Goal: Task Accomplishment & Management: Manage account settings

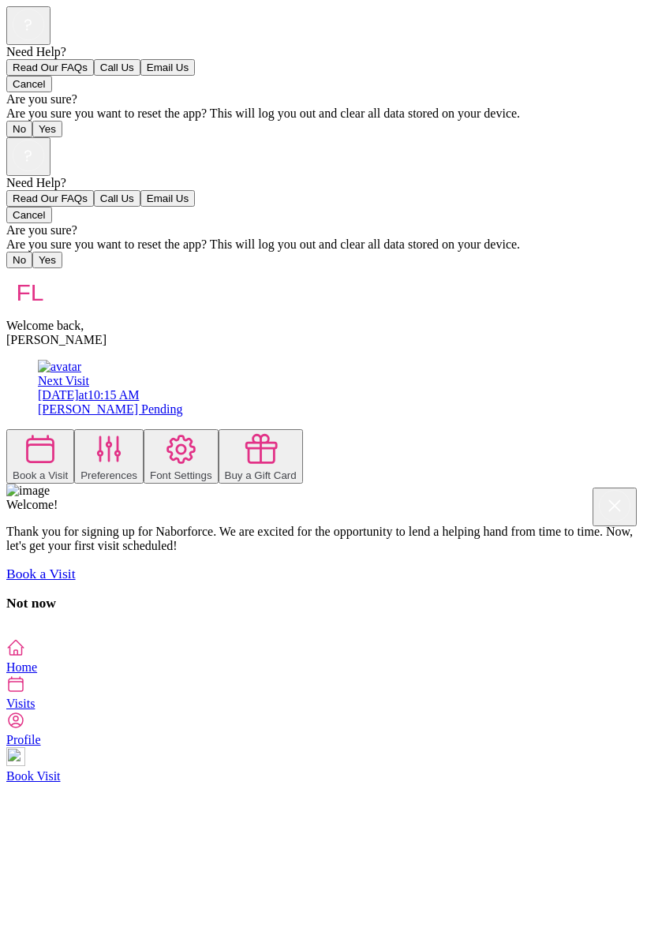
click at [618, 624] on div at bounding box center [323, 631] width 634 height 14
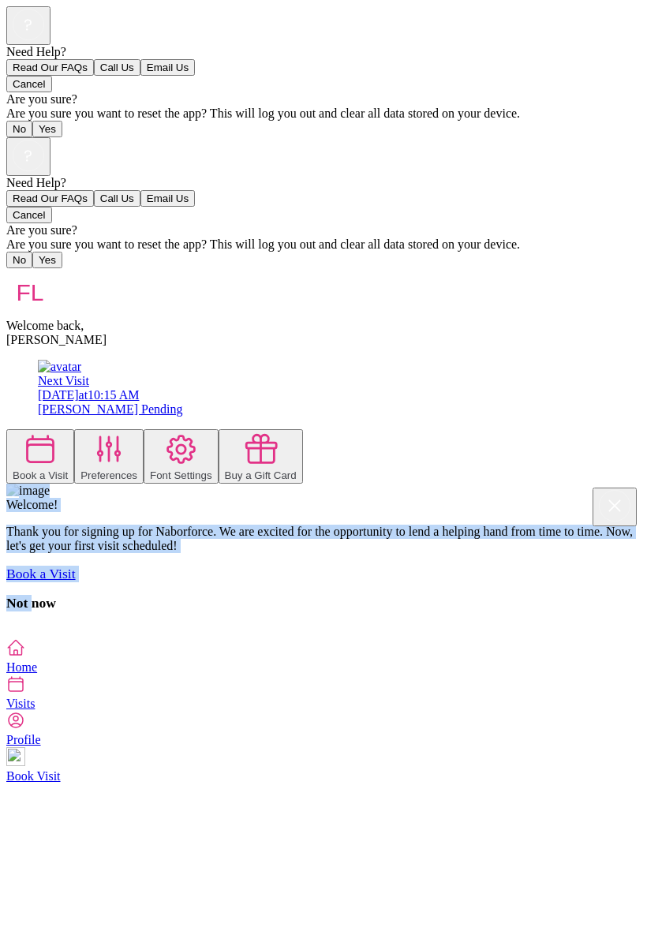
click at [6, 429] on div "Book a Visit Preferences Font Settings Buy a Gift Card" at bounding box center [323, 456] width 634 height 54
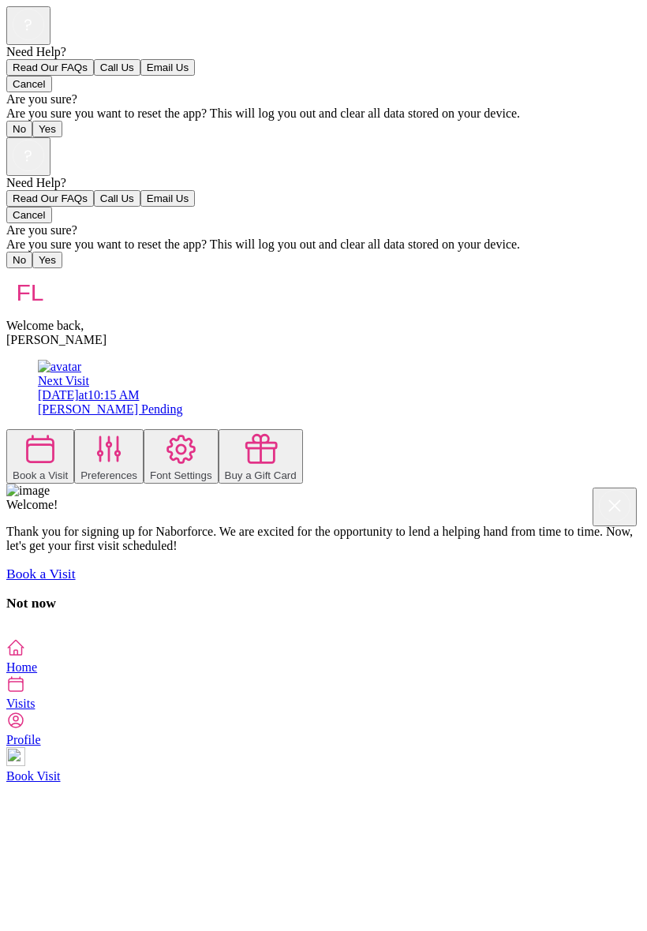
click at [25, 657] on icon at bounding box center [15, 647] width 19 height 19
click at [23, 727] on icon at bounding box center [16, 720] width 14 height 14
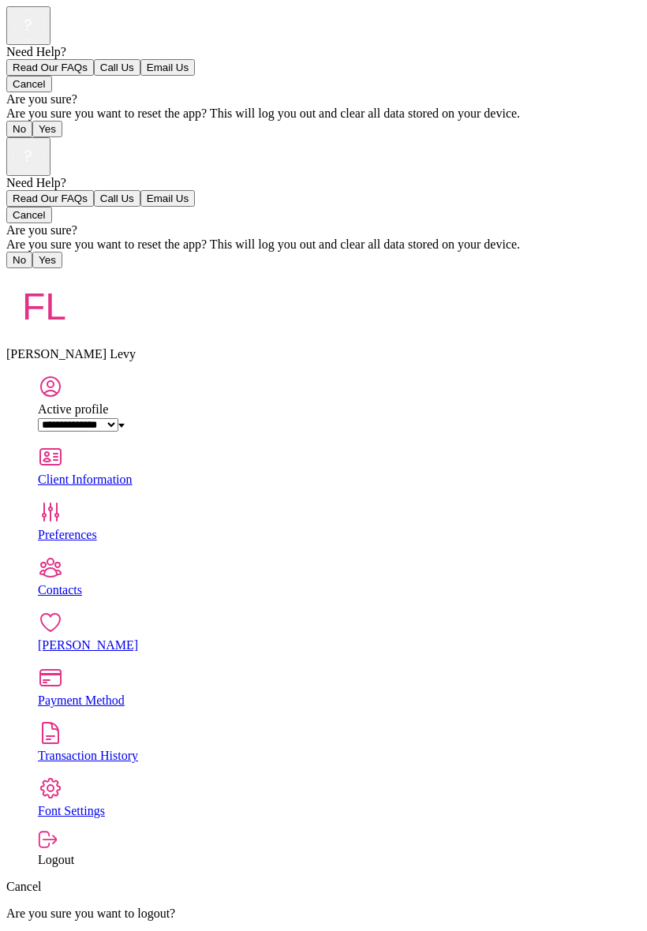
click at [569, 693] on div "Payment Method" at bounding box center [339, 700] width 602 height 14
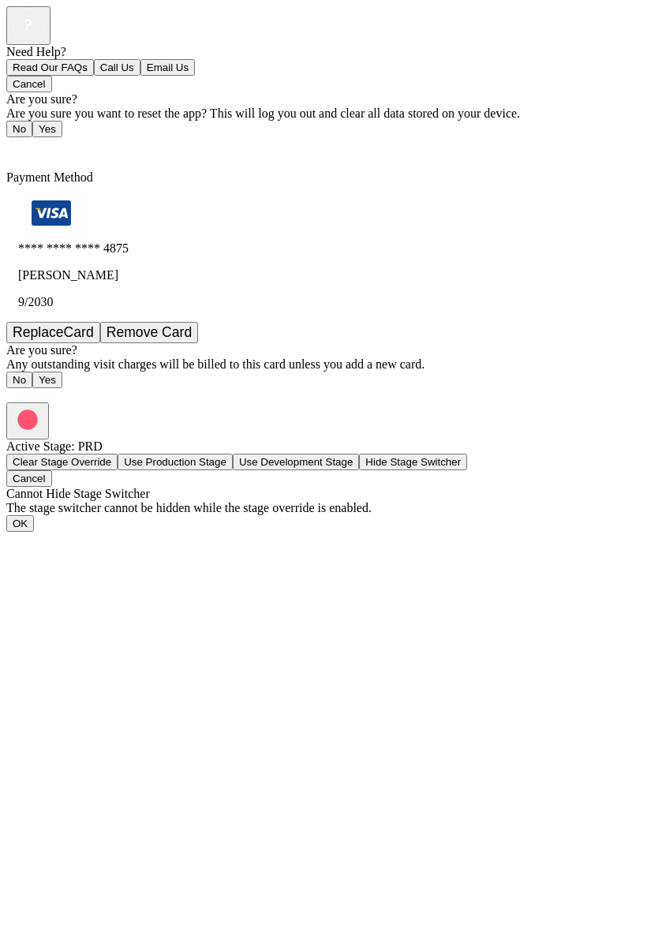
click at [42, 142] on span "Back" at bounding box center [29, 148] width 26 height 13
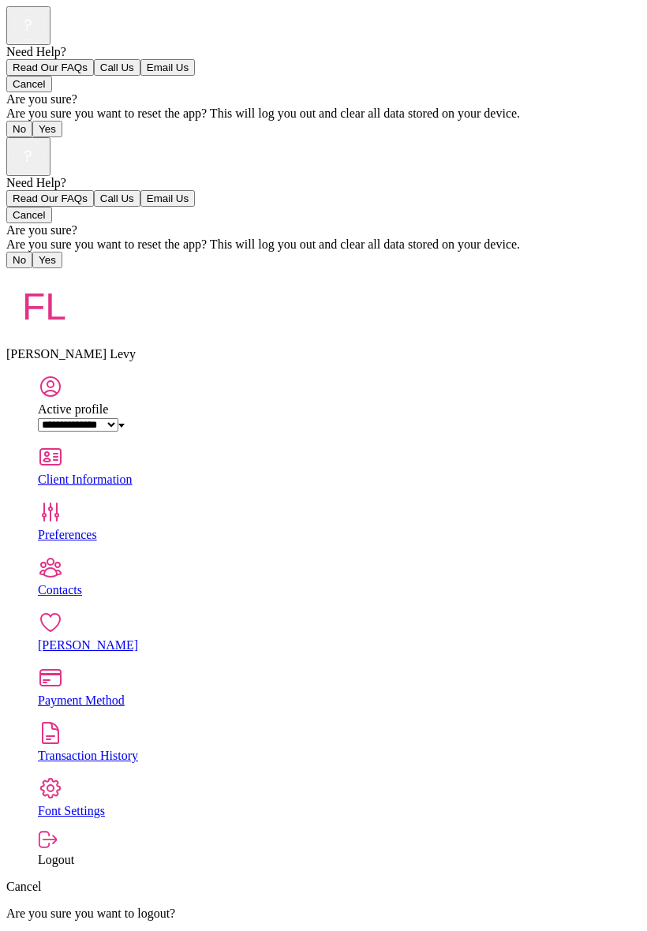
click at [473, 748] on div "Transaction History" at bounding box center [339, 755] width 602 height 14
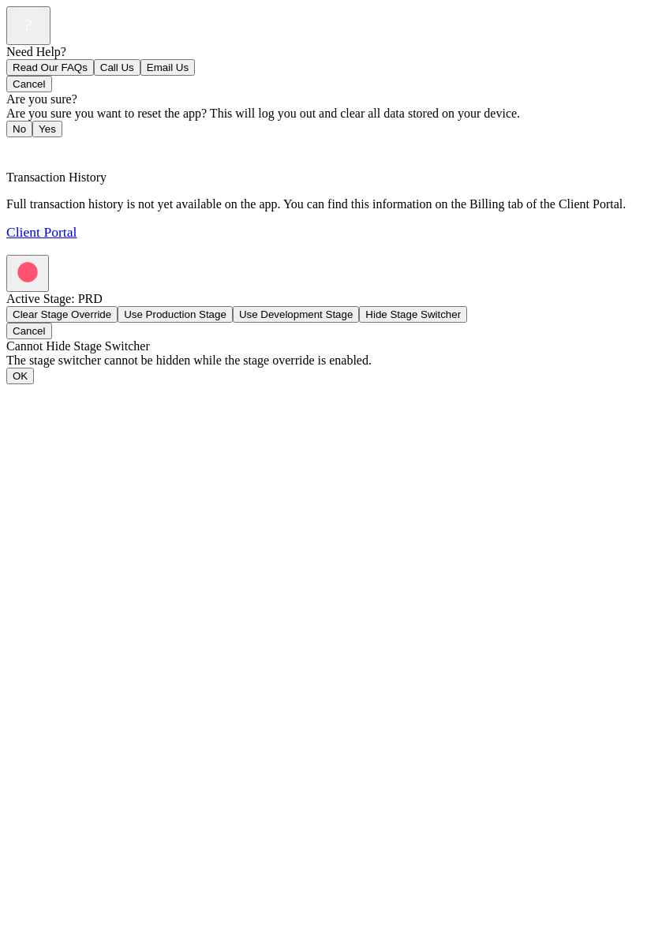
click at [76, 224] on link "Client Portal" at bounding box center [41, 232] width 70 height 16
